Goal: Task Accomplishment & Management: Use online tool/utility

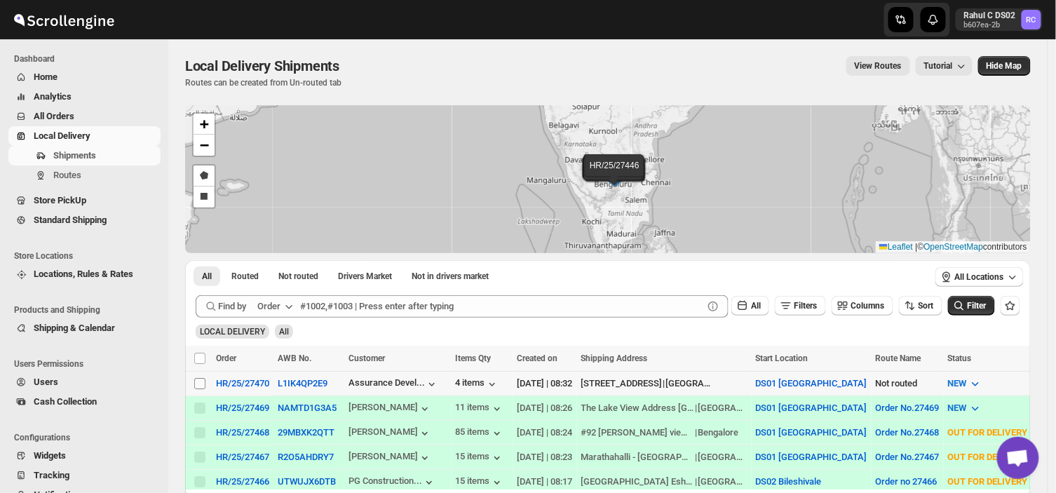
click at [196, 381] on input "Select shipment" at bounding box center [199, 383] width 11 height 11
checkbox input "true"
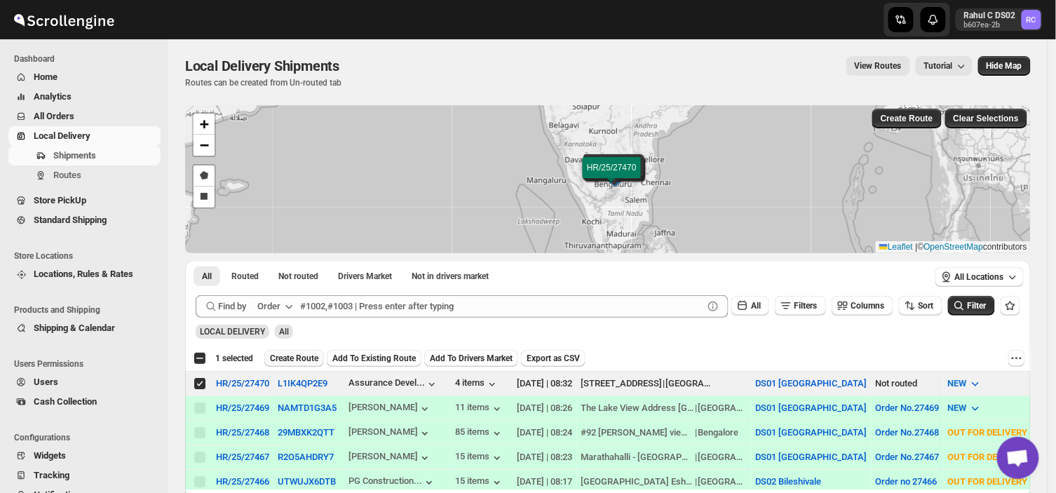
click at [294, 360] on span "Create Route" at bounding box center [294, 358] width 48 height 11
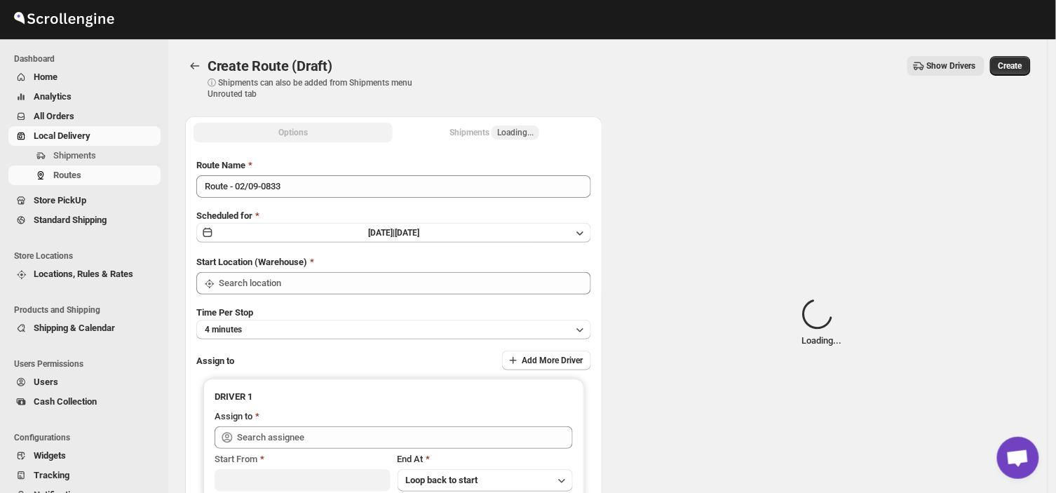
type input "DS01 [GEOGRAPHIC_DATA]"
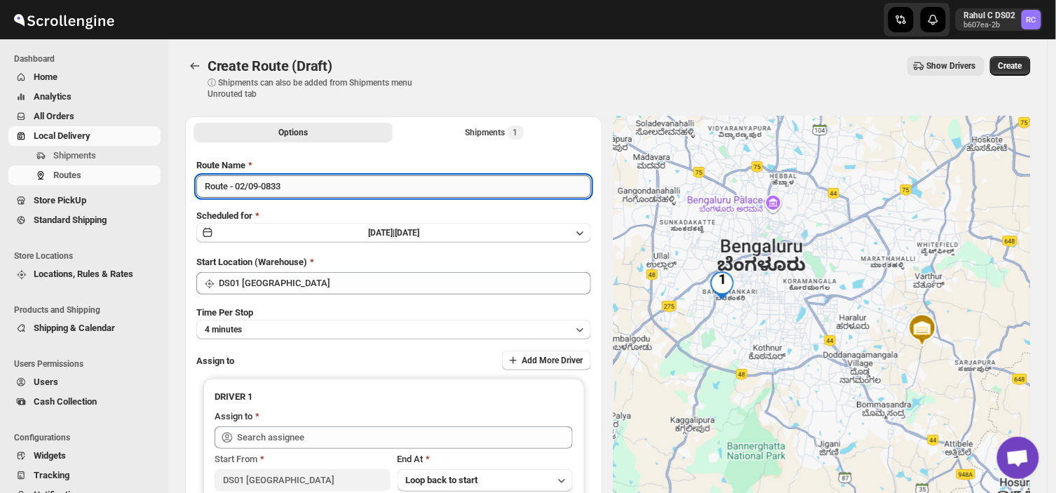
click at [289, 190] on input "Route - 02/09-0833" at bounding box center [393, 186] width 395 height 22
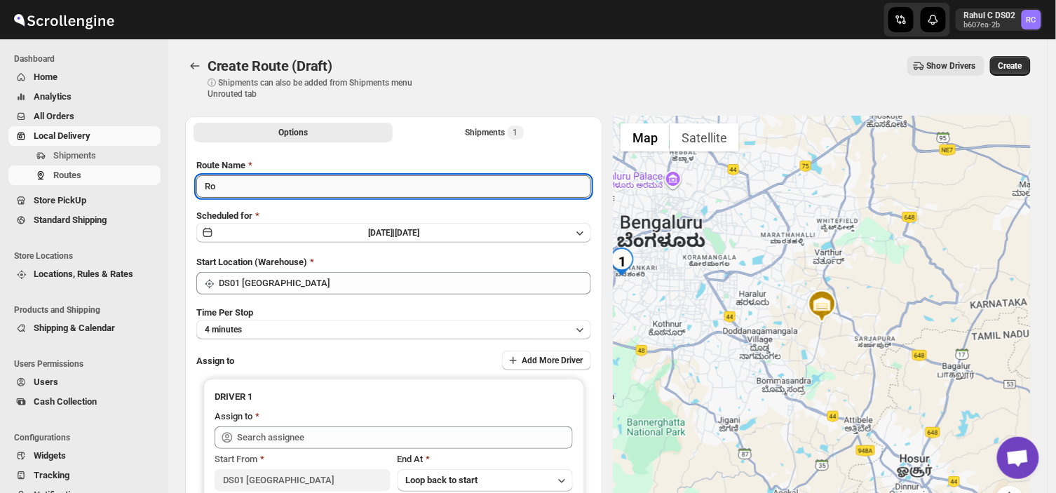
type input "R"
type input "Order no 27470"
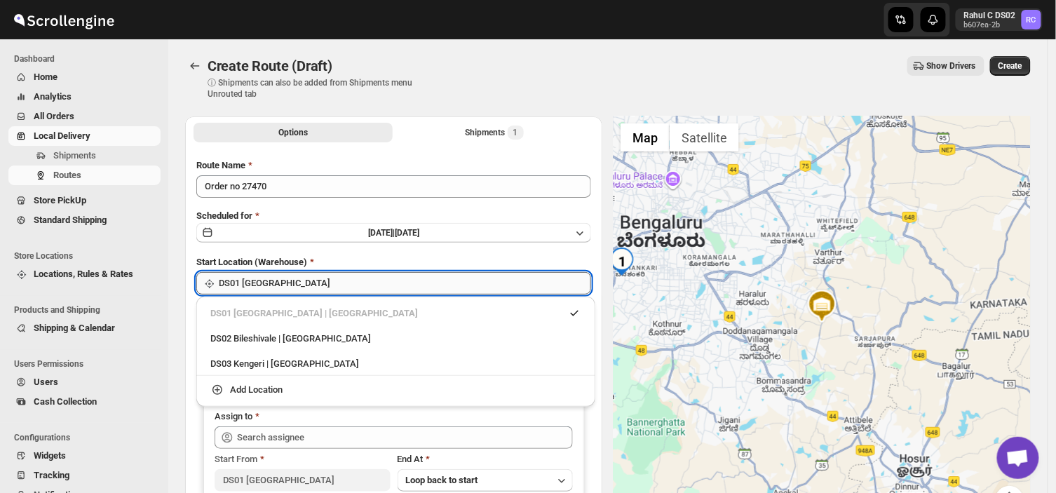
click at [321, 287] on input "DS01 [GEOGRAPHIC_DATA]" at bounding box center [405, 283] width 372 height 22
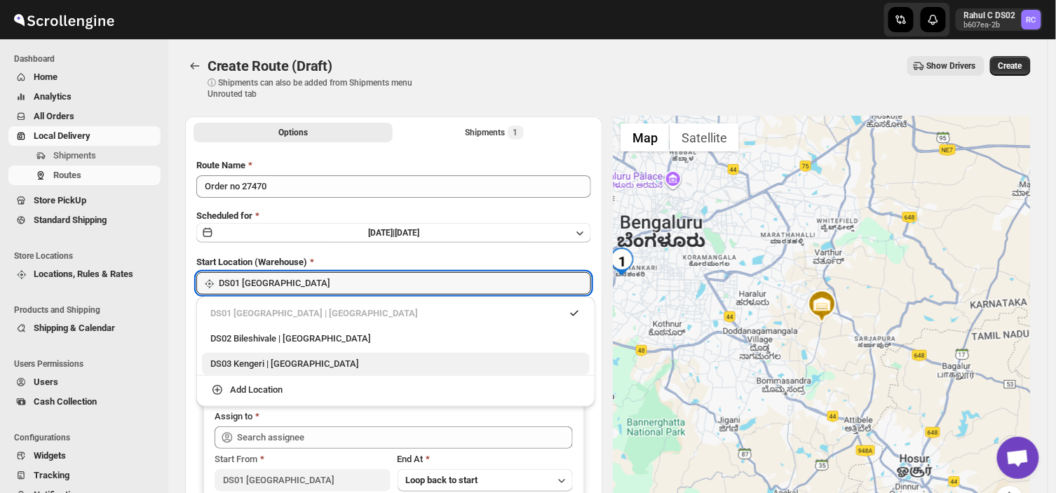
click at [252, 359] on div "DS03 Kengeri | [GEOGRAPHIC_DATA]" at bounding box center [395, 364] width 371 height 14
type input "DS03 Kengeri"
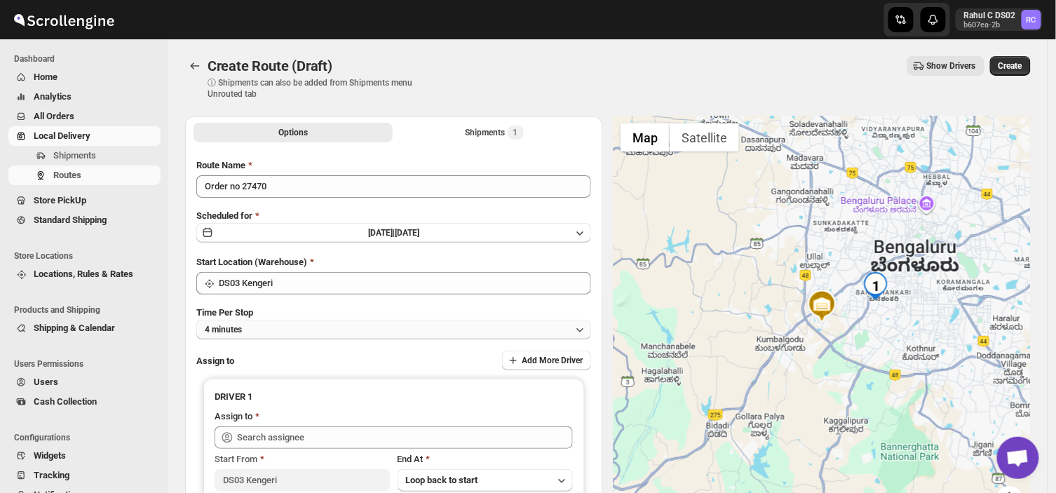
click at [261, 331] on button "4 minutes" at bounding box center [393, 330] width 395 height 20
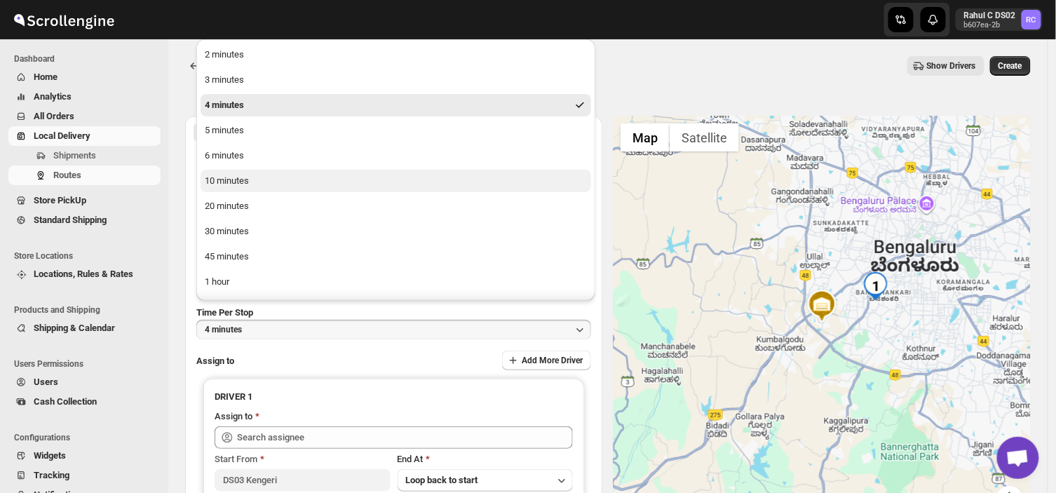
click at [250, 181] on button "10 minutes" at bounding box center [395, 181] width 390 height 22
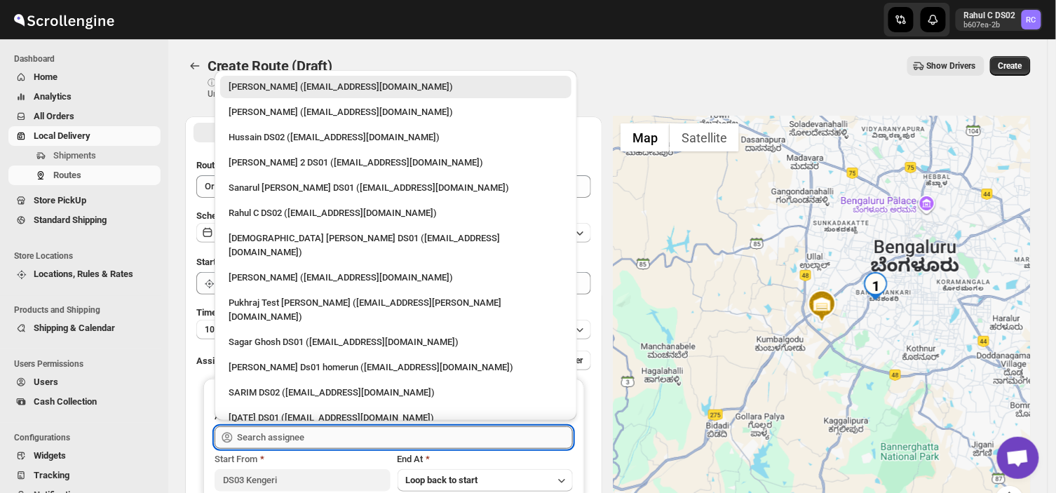
click at [320, 438] on input "text" at bounding box center [405, 437] width 336 height 22
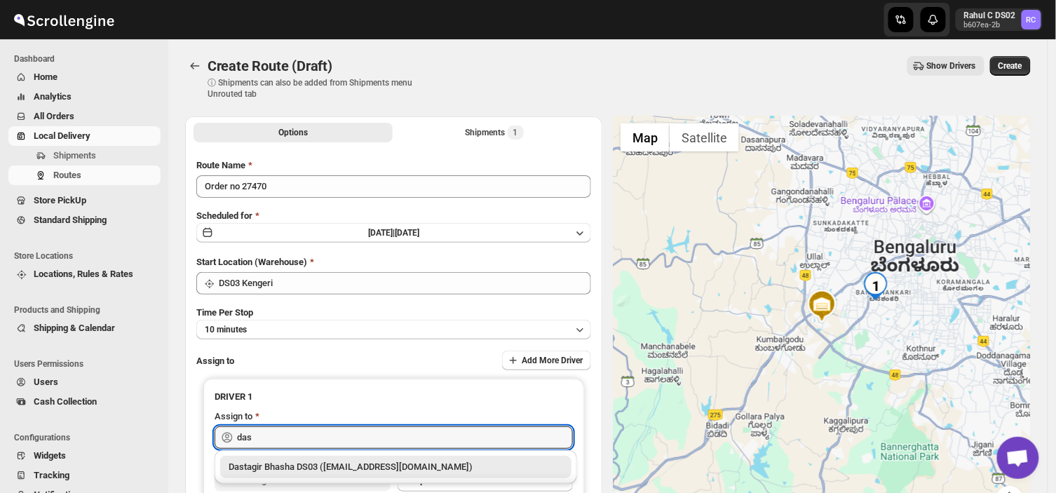
click at [329, 468] on div "Dastagir Bhasha DS03 ([EMAIL_ADDRESS][DOMAIN_NAME])" at bounding box center [396, 467] width 334 height 14
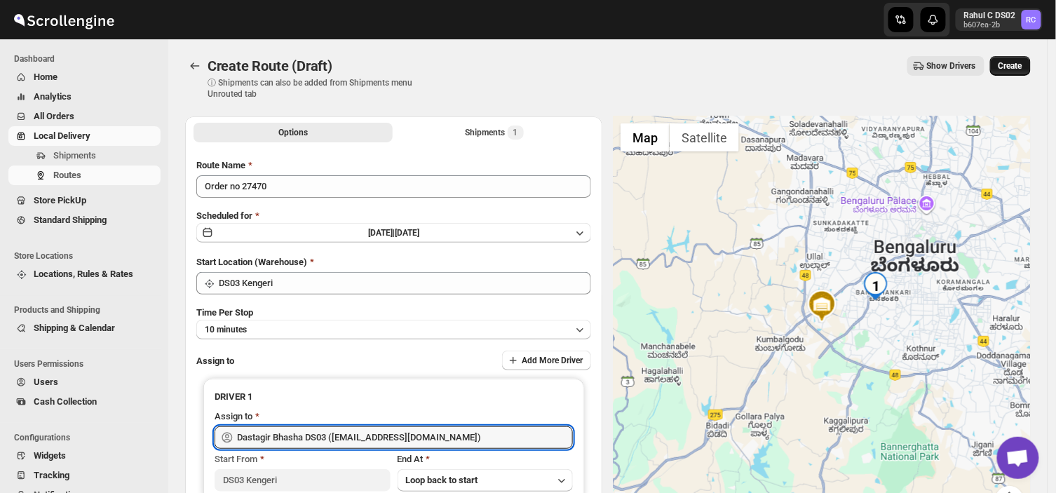
type input "Dastagir Bhasha DS03 ([EMAIL_ADDRESS][DOMAIN_NAME])"
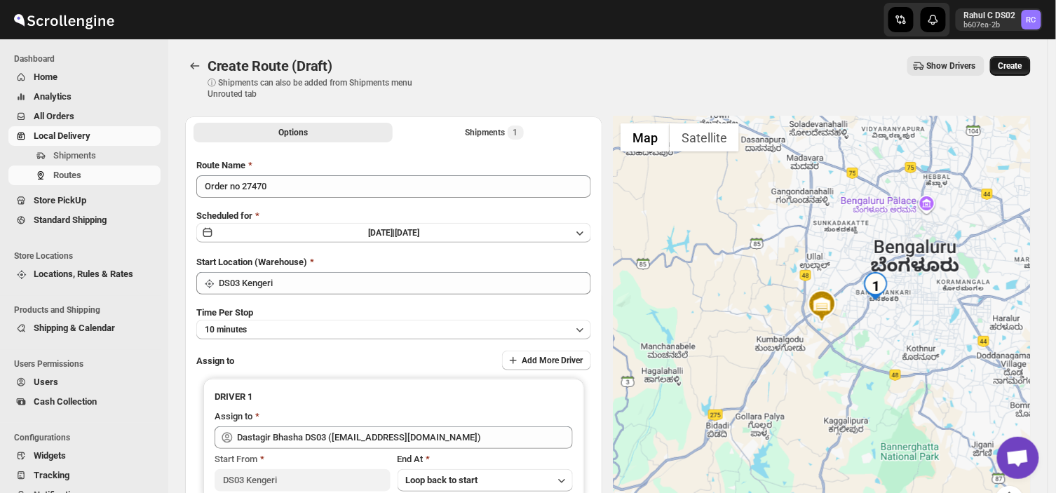
click at [1019, 65] on span "Create" at bounding box center [1010, 65] width 24 height 11
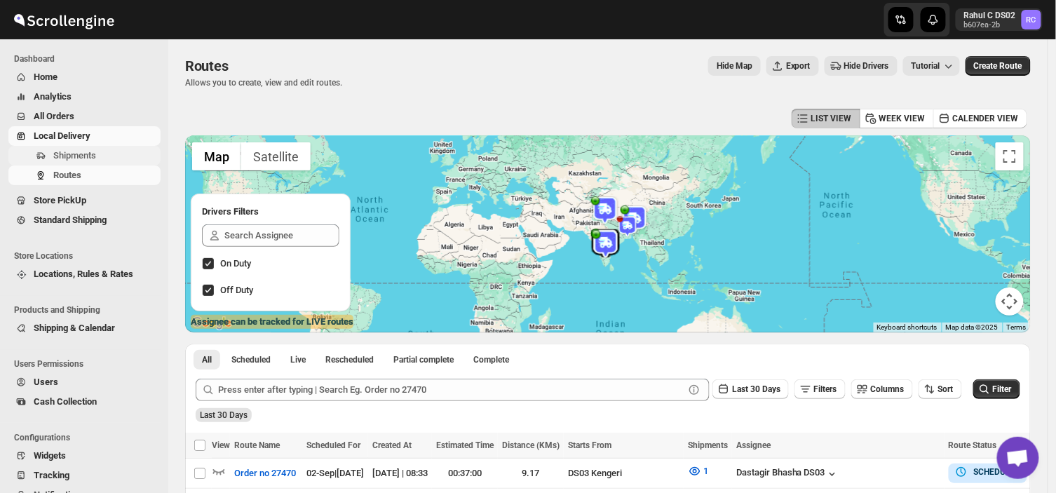
click at [86, 156] on span "Shipments" at bounding box center [74, 155] width 43 height 11
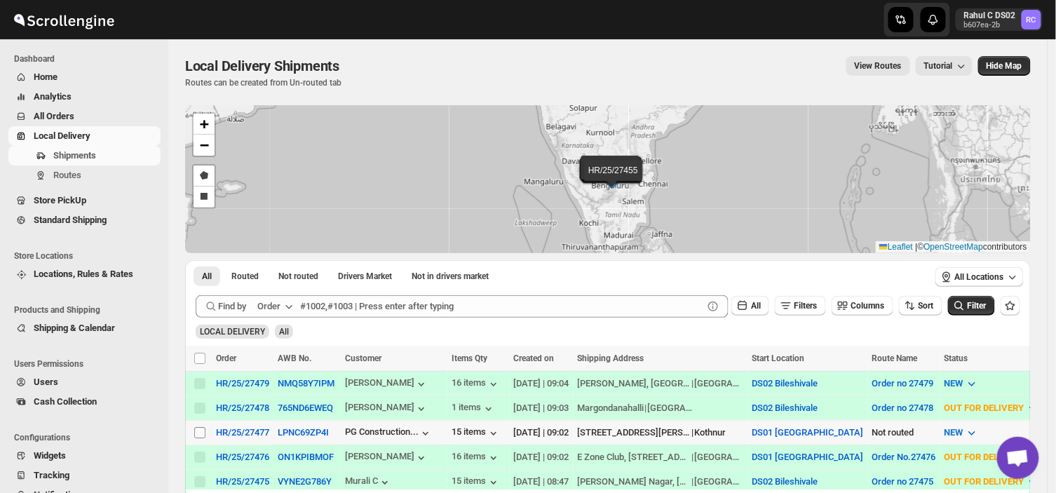
click at [198, 432] on input "Select shipment" at bounding box center [199, 432] width 11 height 11
checkbox input "true"
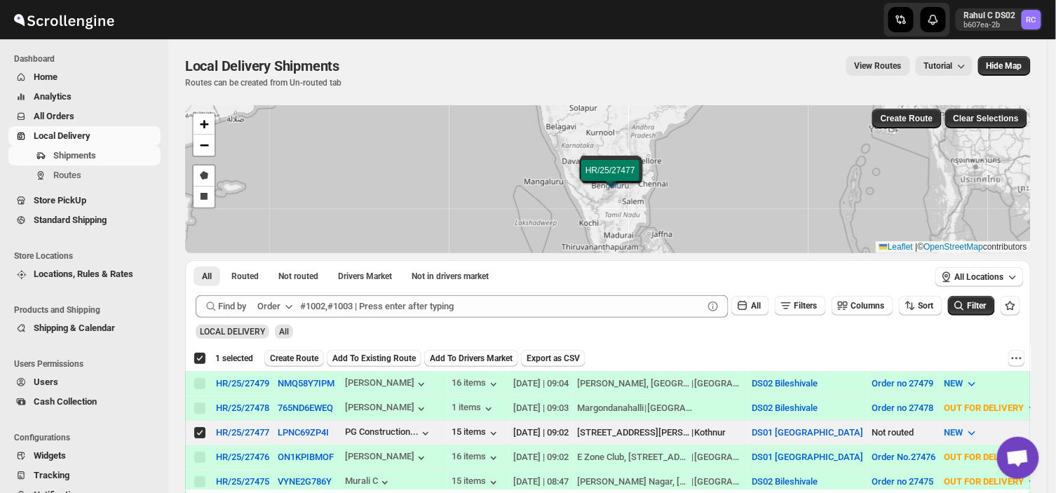
click at [304, 356] on span "Create Route" at bounding box center [294, 358] width 48 height 11
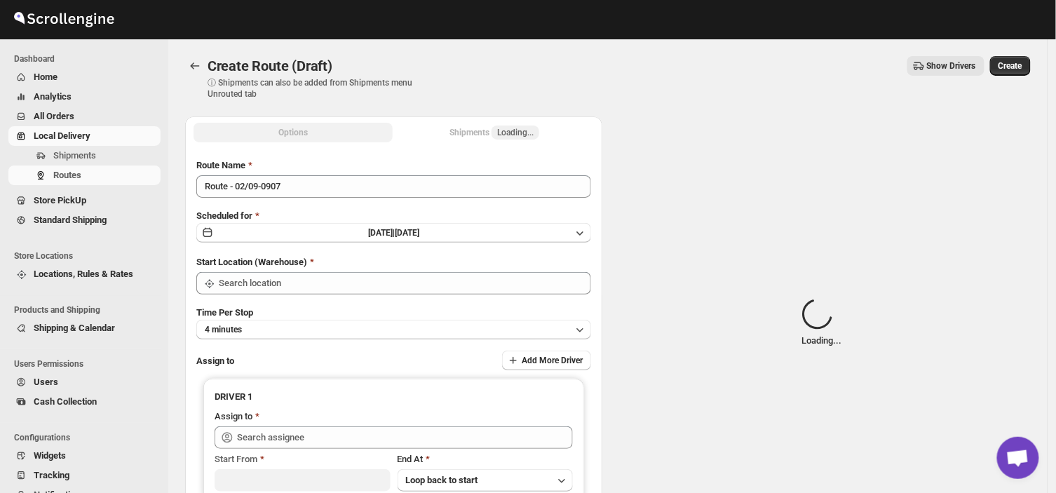
type input "DS01 [GEOGRAPHIC_DATA]"
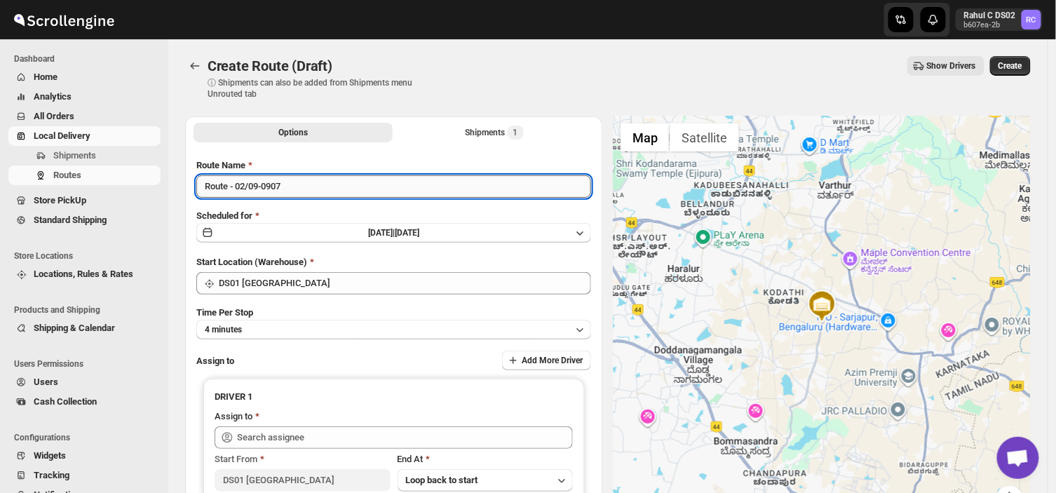
click at [292, 179] on input "Route - 02/09-0907" at bounding box center [393, 186] width 395 height 22
type input "R"
type input "Order no 27477"
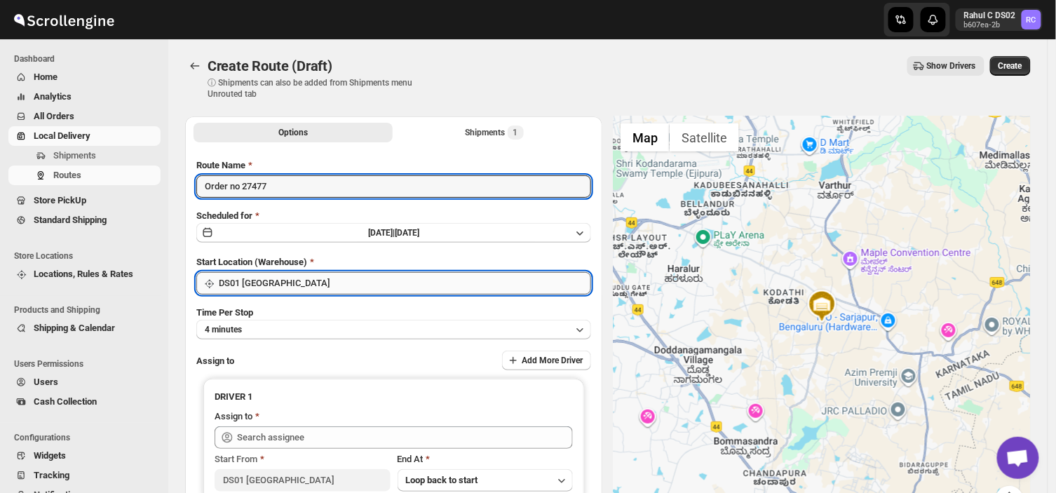
click at [302, 275] on input "DS01 [GEOGRAPHIC_DATA]" at bounding box center [405, 283] width 372 height 22
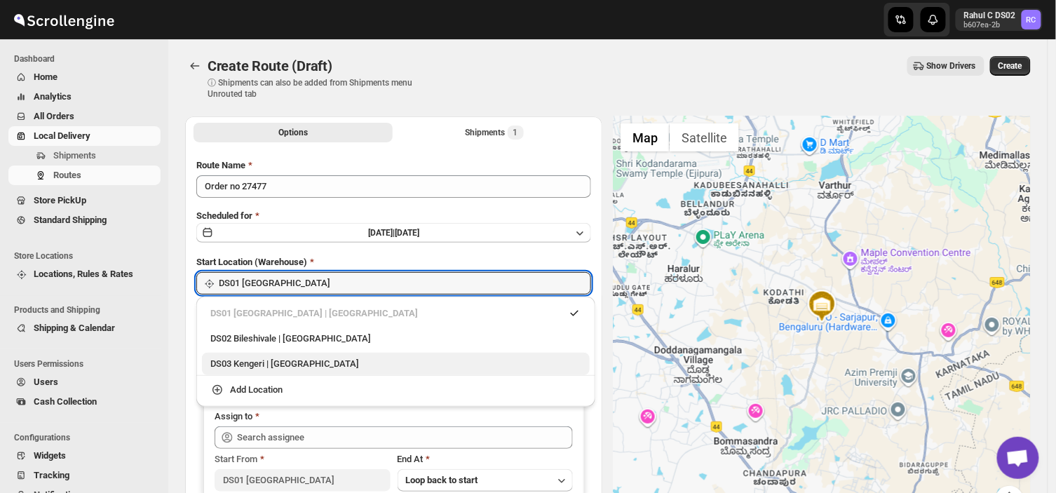
click at [228, 358] on div "DS03 Kengeri | [GEOGRAPHIC_DATA]" at bounding box center [395, 364] width 371 height 14
type input "DS03 Kengeri"
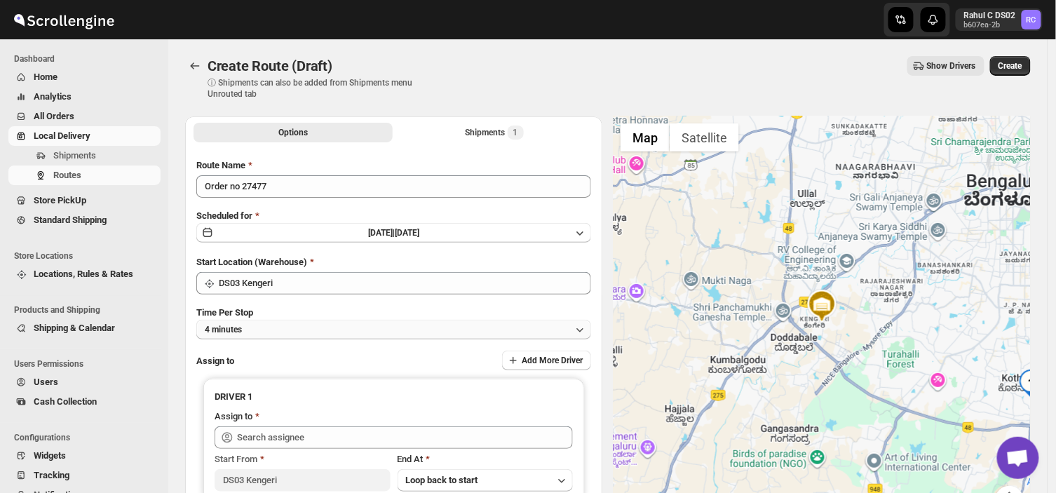
click at [264, 330] on button "4 minutes" at bounding box center [393, 330] width 395 height 20
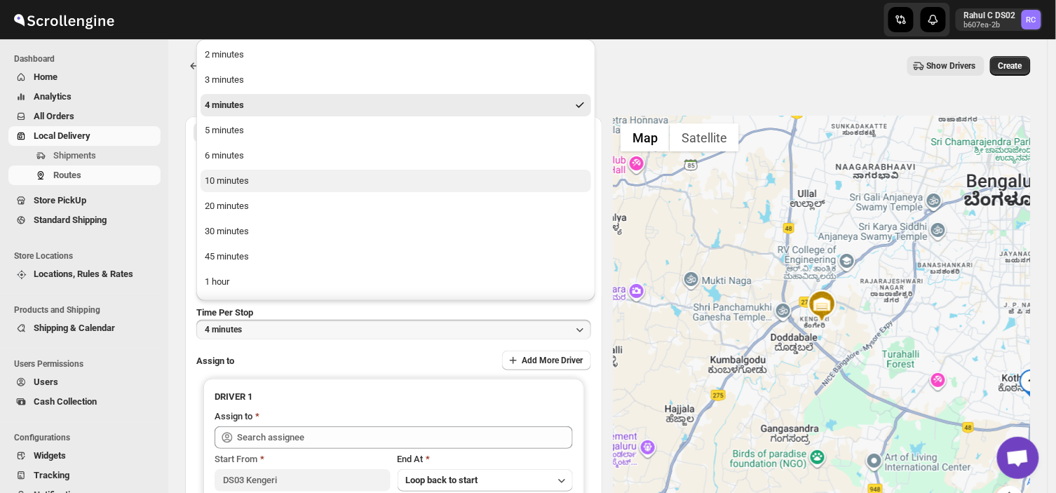
click at [244, 180] on div "10 minutes" at bounding box center [227, 181] width 44 height 14
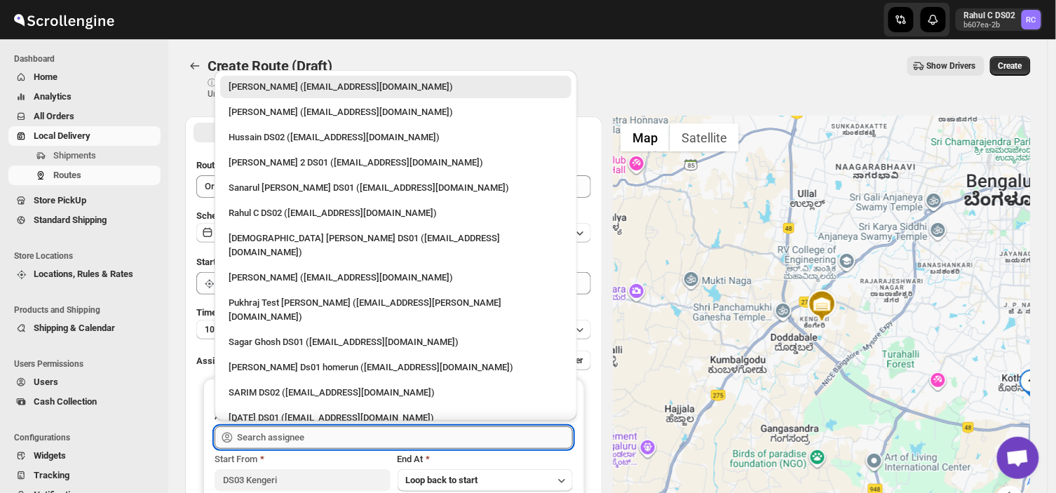
click at [310, 435] on input "text" at bounding box center [405, 437] width 336 height 22
click at [324, 439] on input "text" at bounding box center [405, 437] width 336 height 22
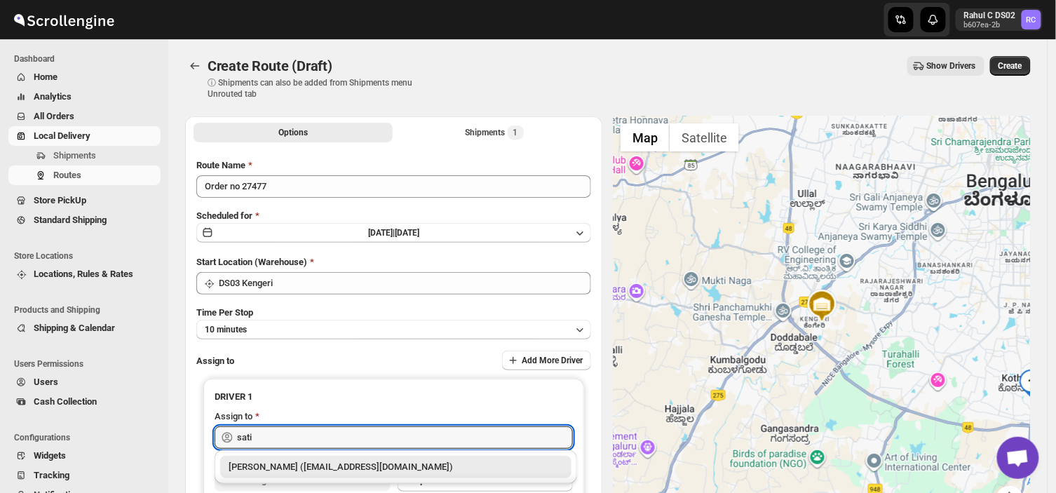
click at [299, 464] on div "[PERSON_NAME] ([EMAIL_ADDRESS][DOMAIN_NAME])" at bounding box center [396, 467] width 334 height 14
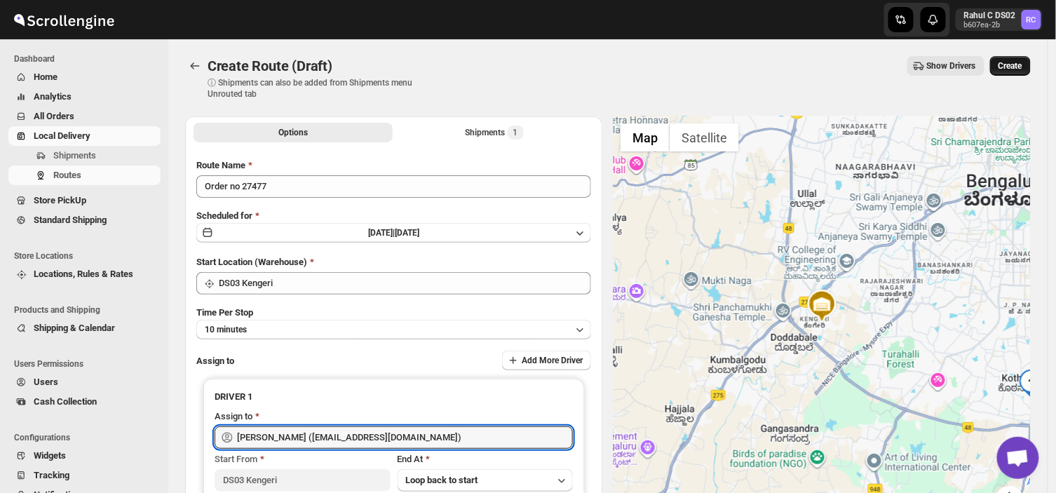
type input "[PERSON_NAME] ([EMAIL_ADDRESS][DOMAIN_NAME])"
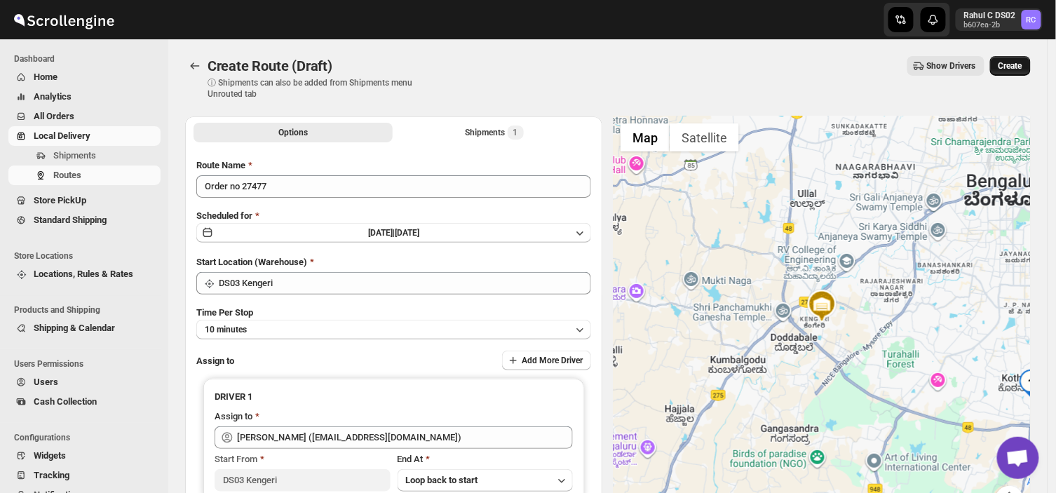
click at [1022, 65] on span "Create" at bounding box center [1010, 65] width 24 height 11
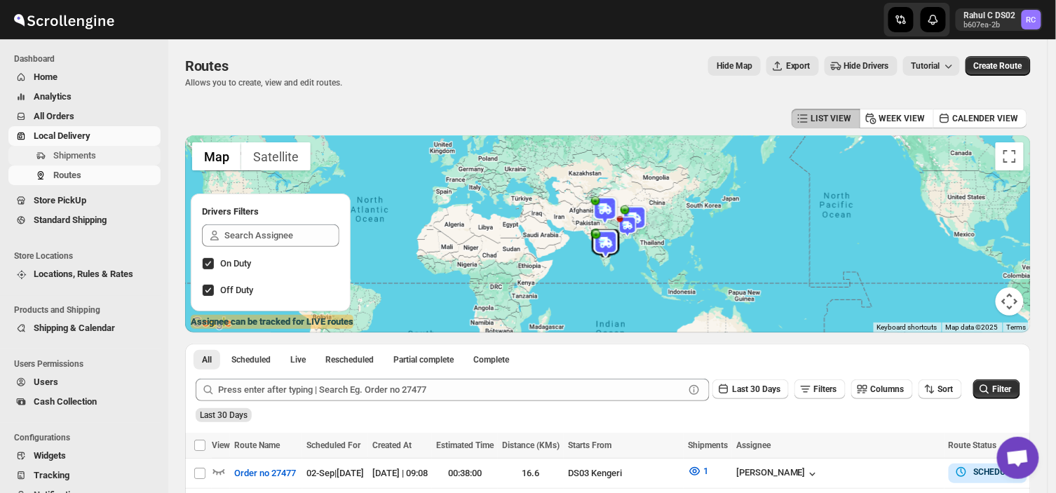
click at [95, 152] on span "Shipments" at bounding box center [74, 155] width 43 height 11
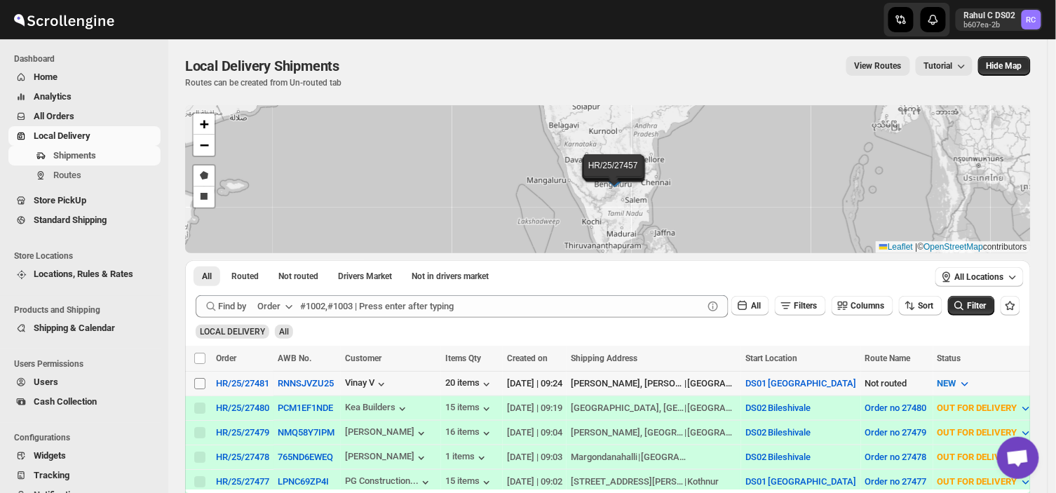
click at [197, 381] on input "Select shipment" at bounding box center [199, 383] width 11 height 11
checkbox input "true"
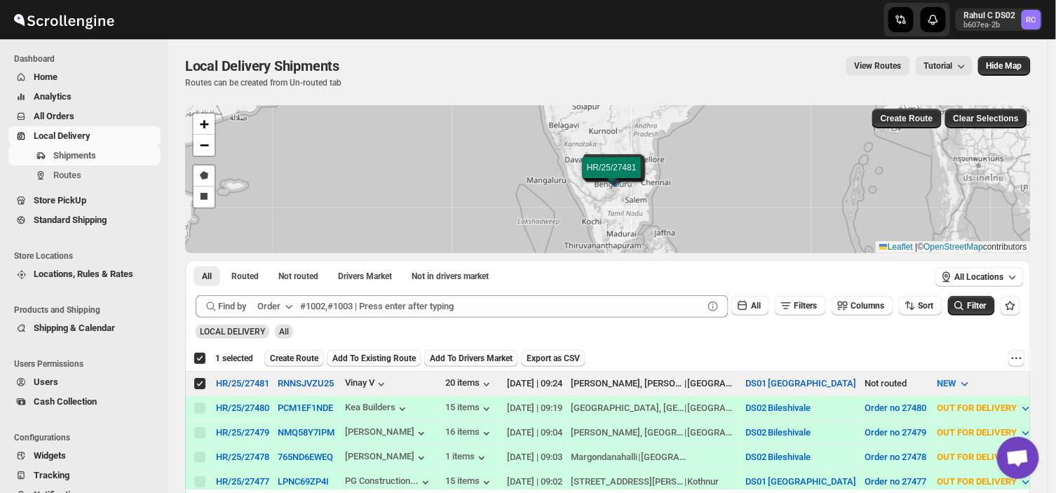
click at [298, 357] on span "Create Route" at bounding box center [294, 358] width 48 height 11
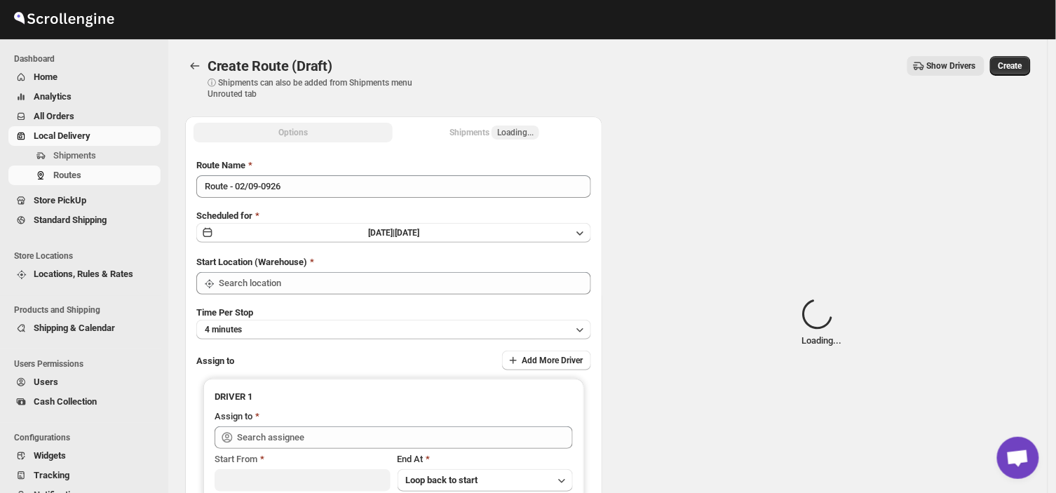
type input "DS01 [GEOGRAPHIC_DATA]"
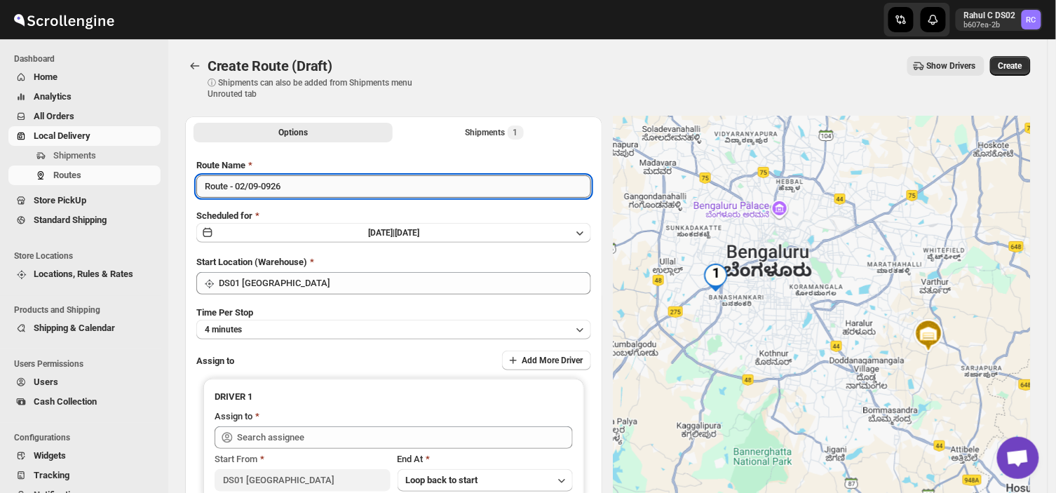
click at [289, 189] on input "Route - 02/09-0926" at bounding box center [393, 186] width 395 height 22
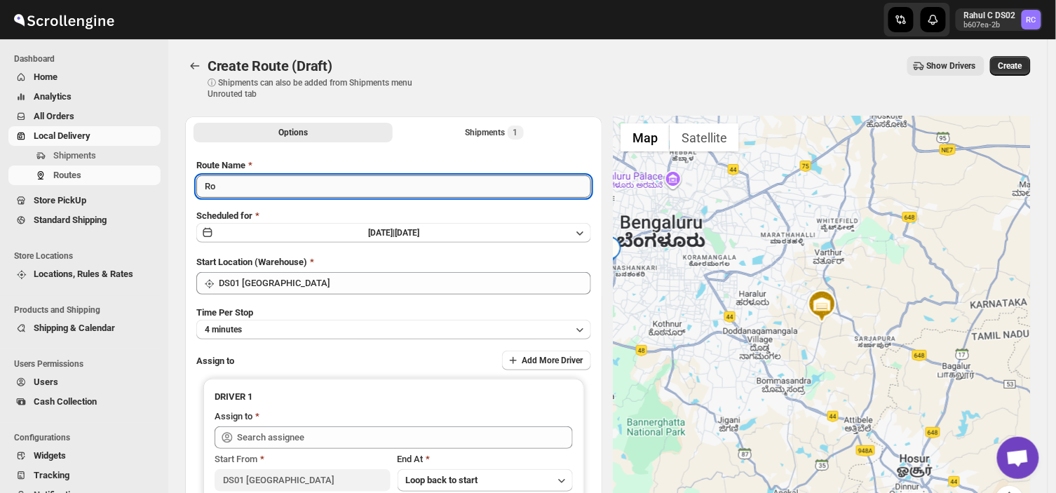
type input "R"
type input "Order no 27481"
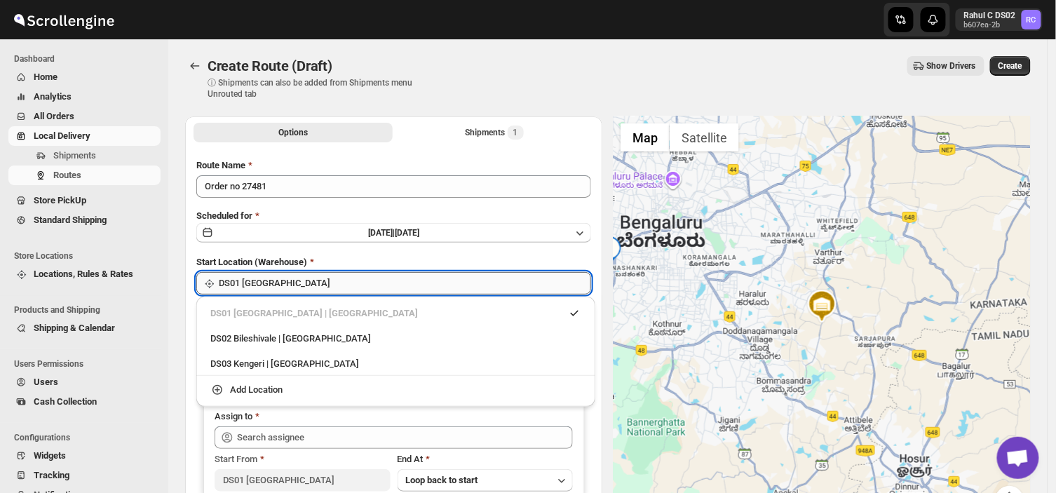
click at [310, 282] on input "DS01 [GEOGRAPHIC_DATA]" at bounding box center [405, 283] width 372 height 22
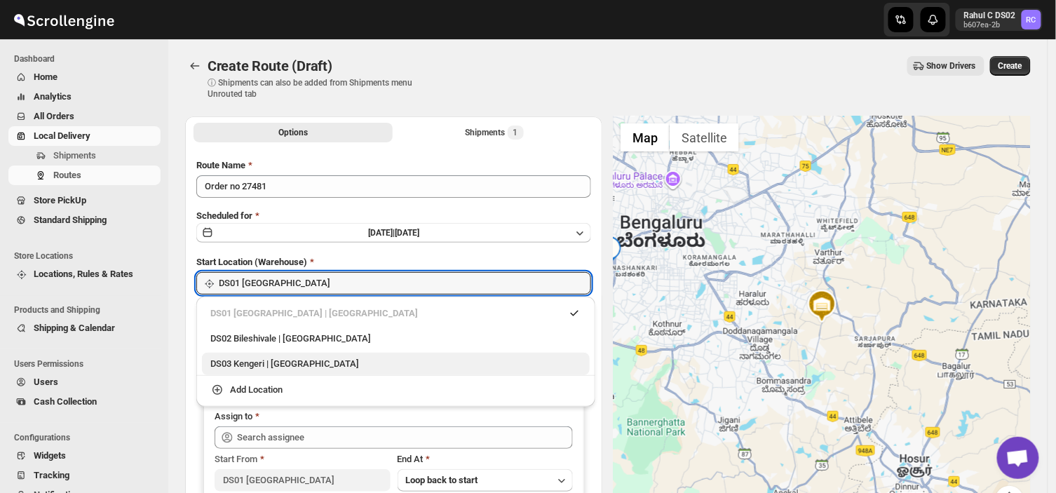
click at [238, 364] on div "DS03 Kengeri | [GEOGRAPHIC_DATA]" at bounding box center [395, 364] width 371 height 14
type input "DS03 Kengeri"
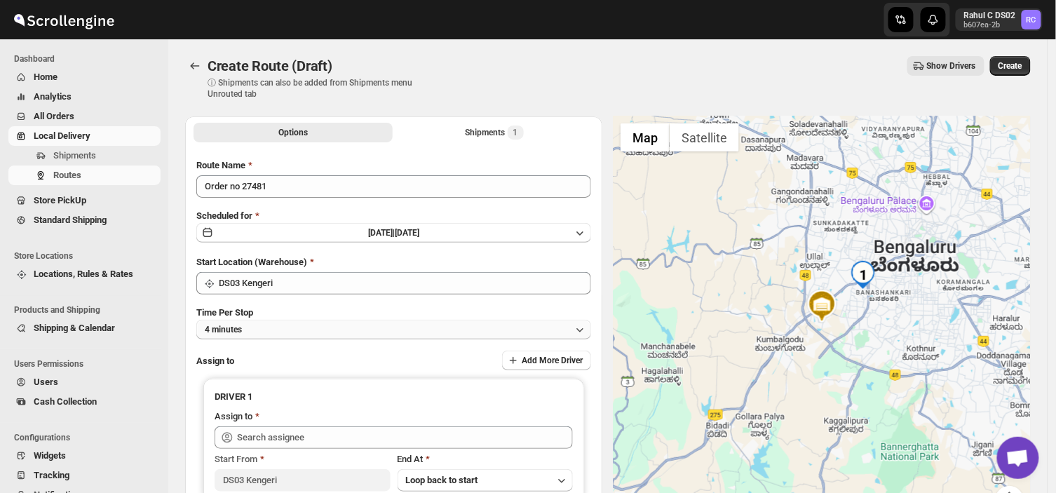
click at [269, 332] on button "4 minutes" at bounding box center [393, 330] width 395 height 20
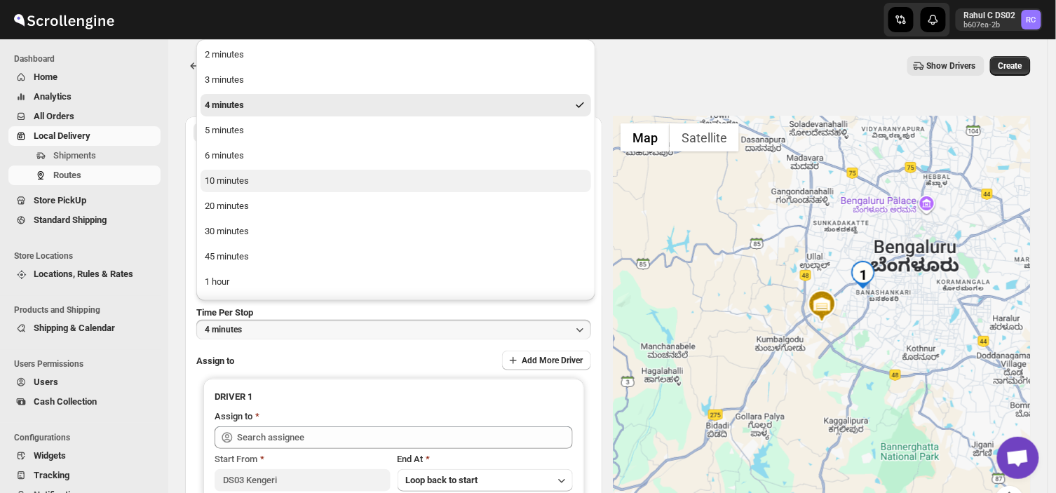
click at [247, 176] on div "10 minutes" at bounding box center [227, 181] width 44 height 14
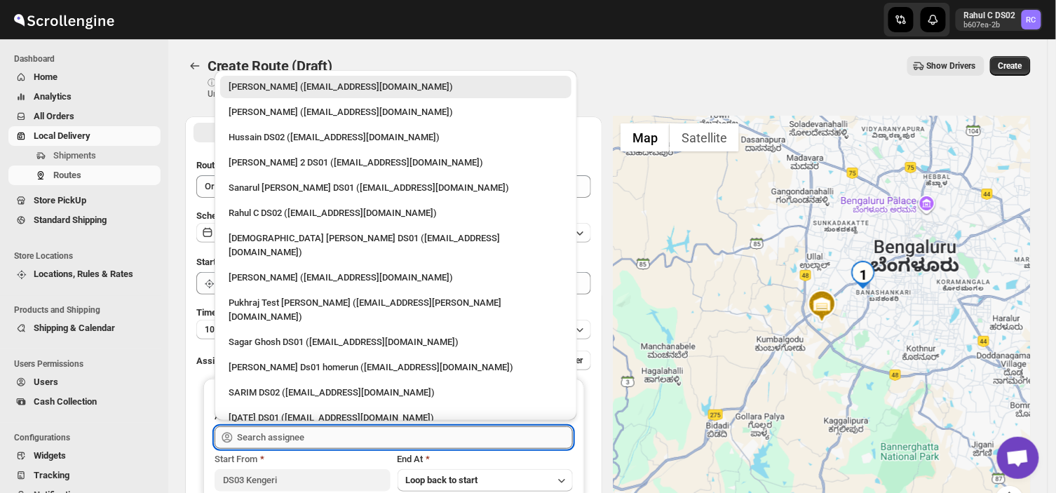
click at [311, 433] on input "text" at bounding box center [405, 437] width 336 height 22
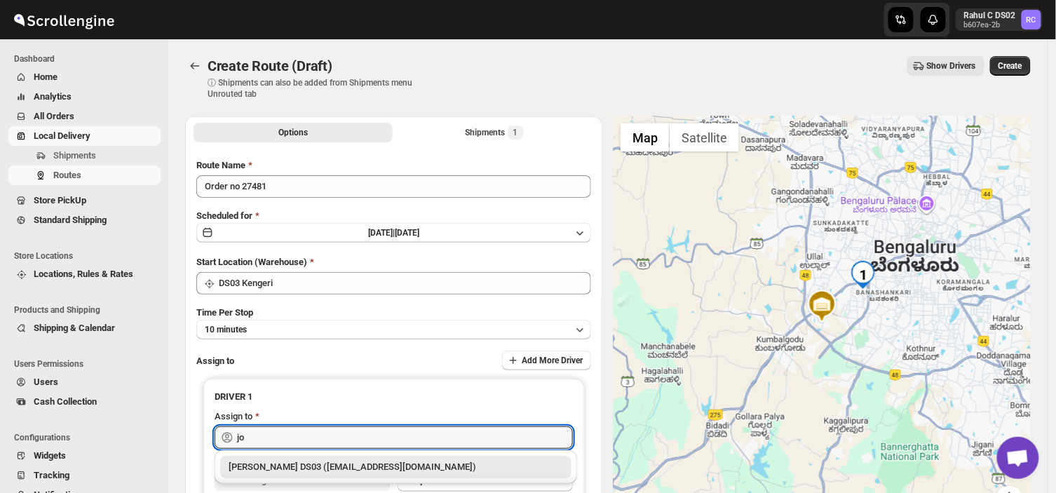
click at [348, 468] on div "[PERSON_NAME] DS03 ([EMAIL_ADDRESS][DOMAIN_NAME])" at bounding box center [396, 467] width 334 height 14
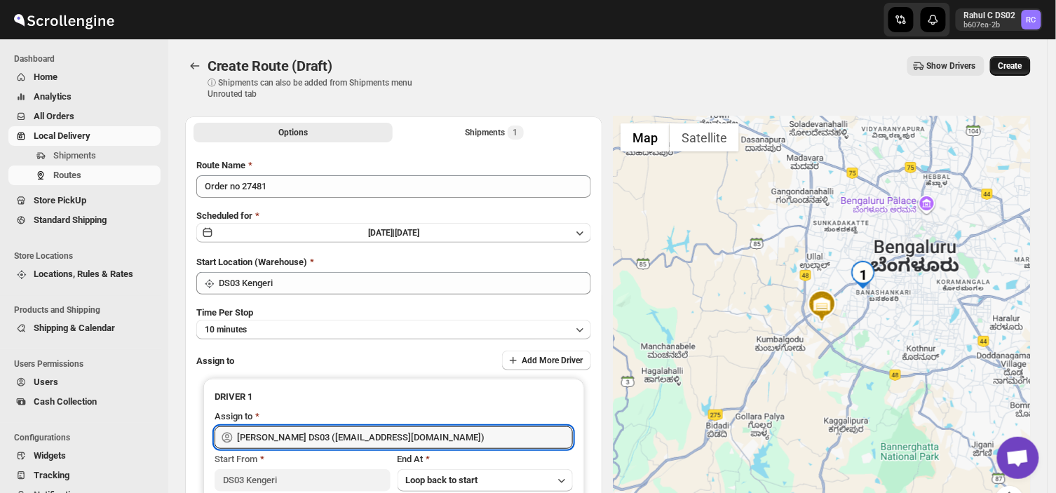
type input "[PERSON_NAME] DS03 ([EMAIL_ADDRESS][DOMAIN_NAME])"
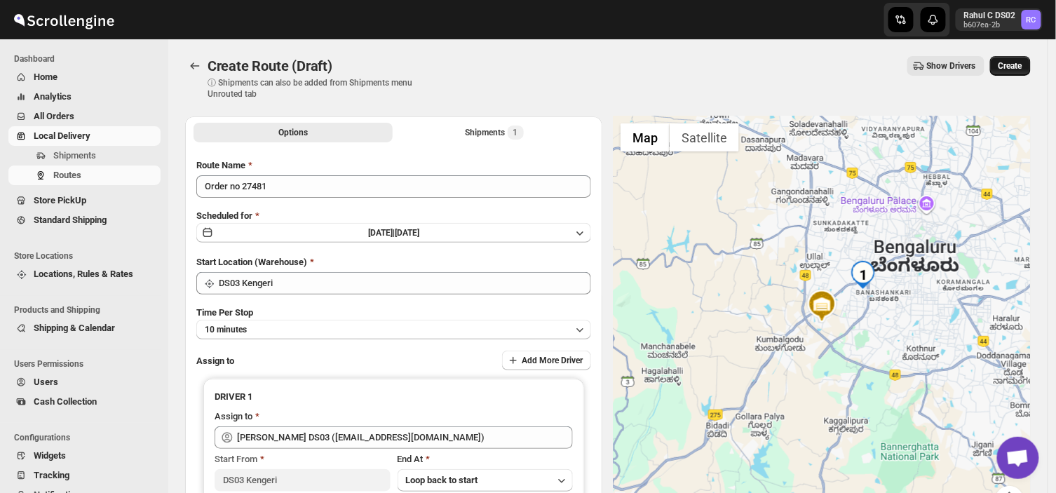
click at [1022, 67] on span "Create" at bounding box center [1010, 65] width 24 height 11
